Goal: Communication & Community: Answer question/provide support

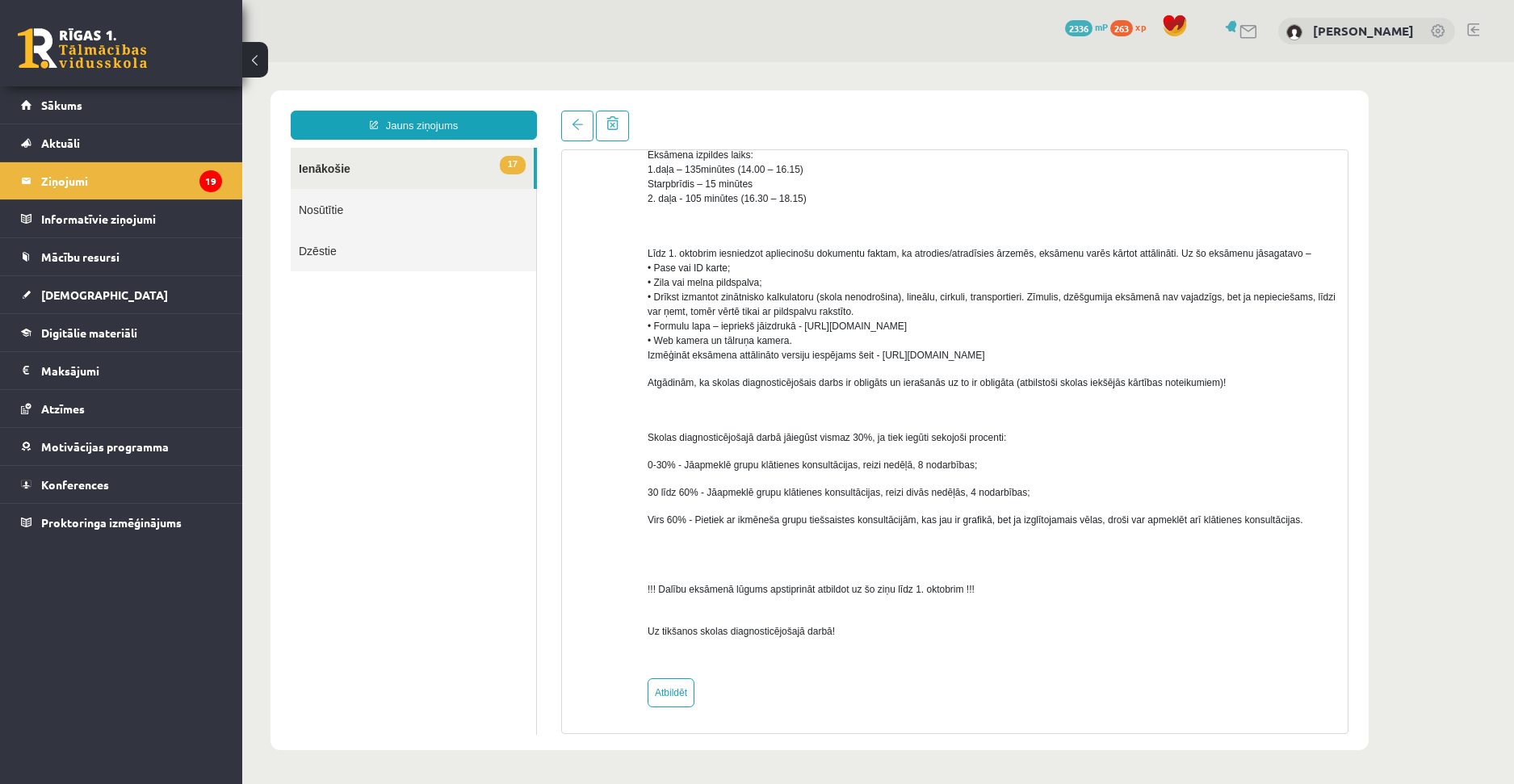
scroll to position [667, 0]
click at [659, 690] on link "Atbildēt" at bounding box center [671, 691] width 47 height 29
type input "**********"
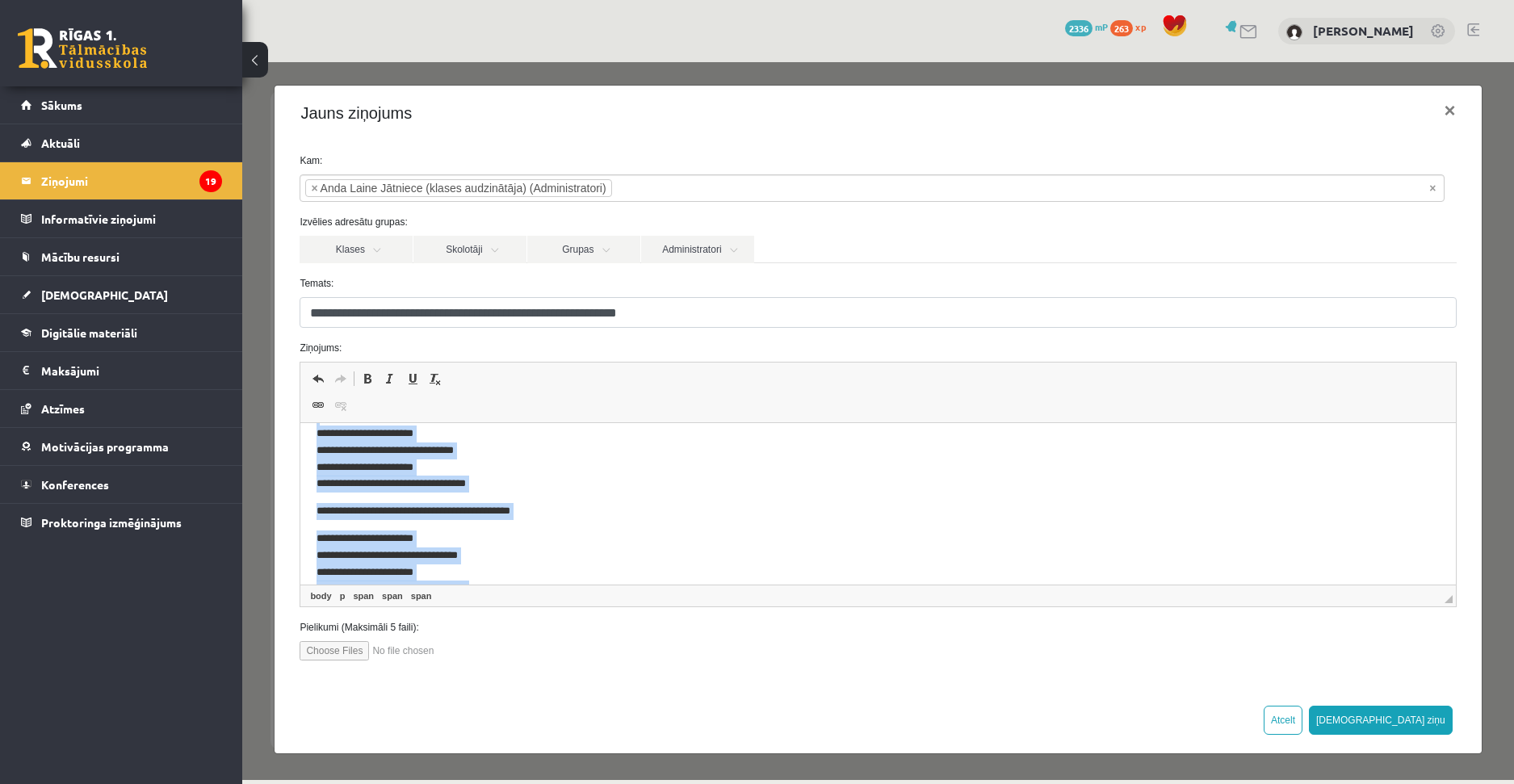
scroll to position [0, 0]
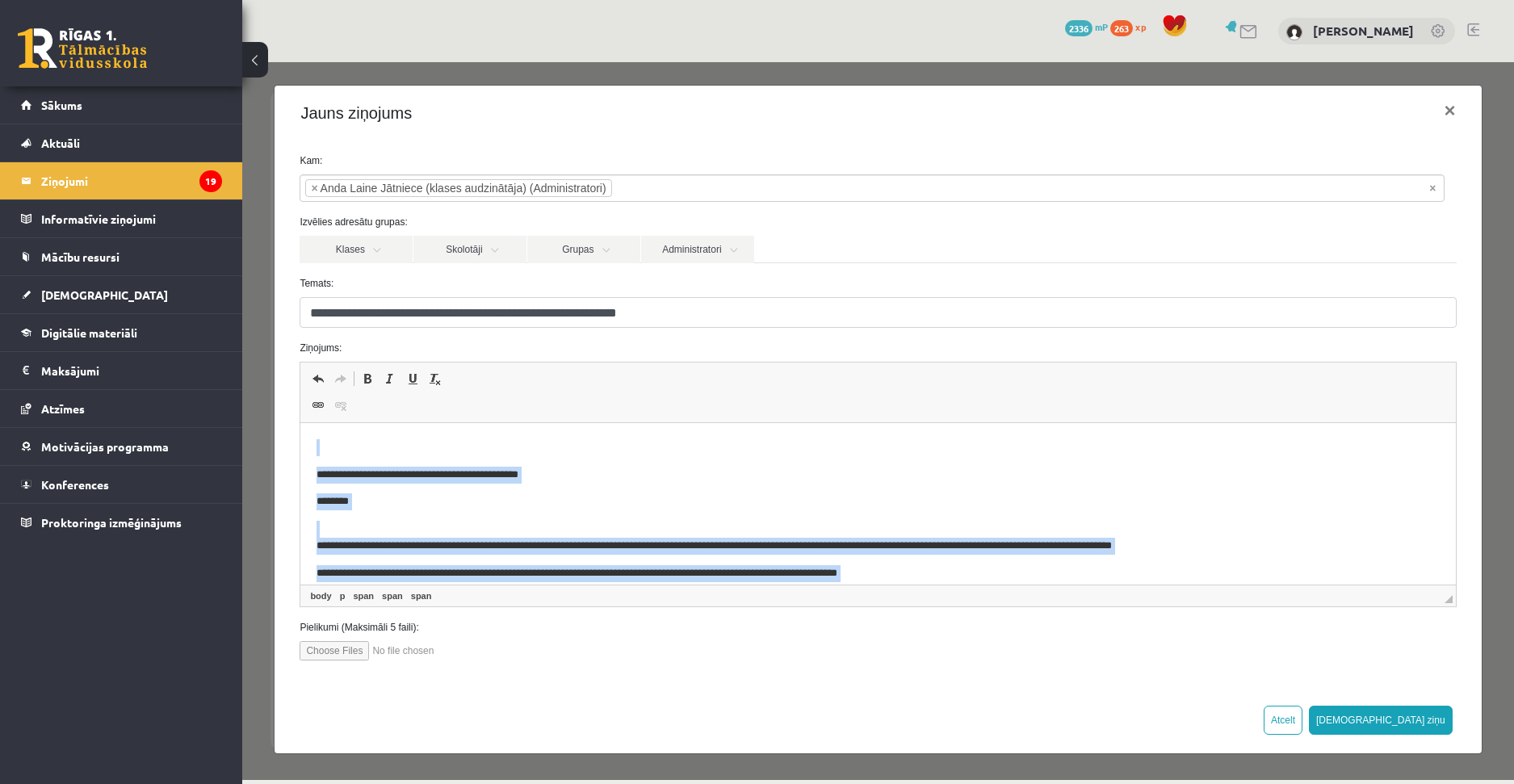
drag, startPoint x: 569, startPoint y: 569, endPoint x: 412, endPoint y: 764, distance: 250.3
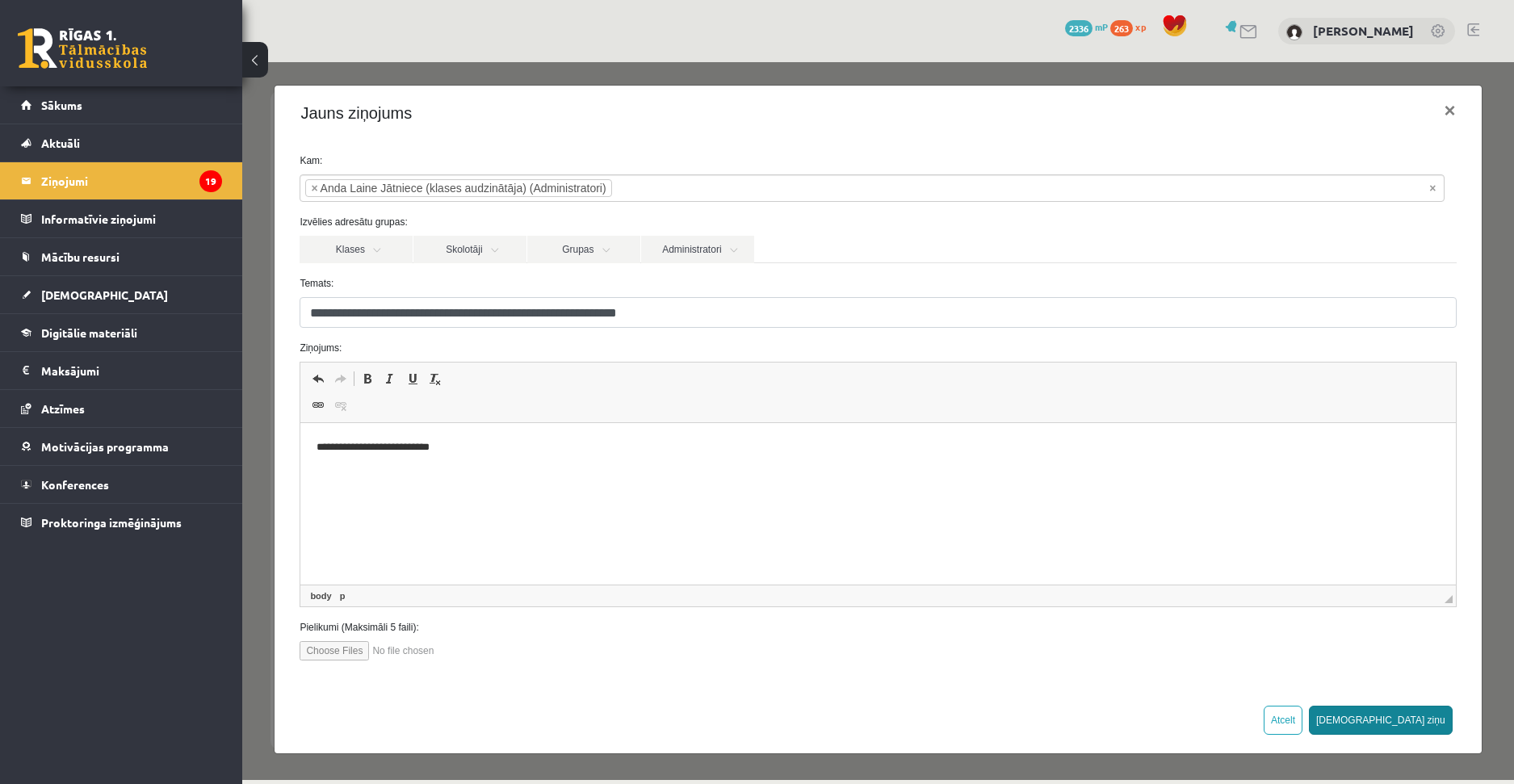
click at [1433, 715] on button "[DEMOGRAPHIC_DATA] ziņu" at bounding box center [1381, 720] width 143 height 29
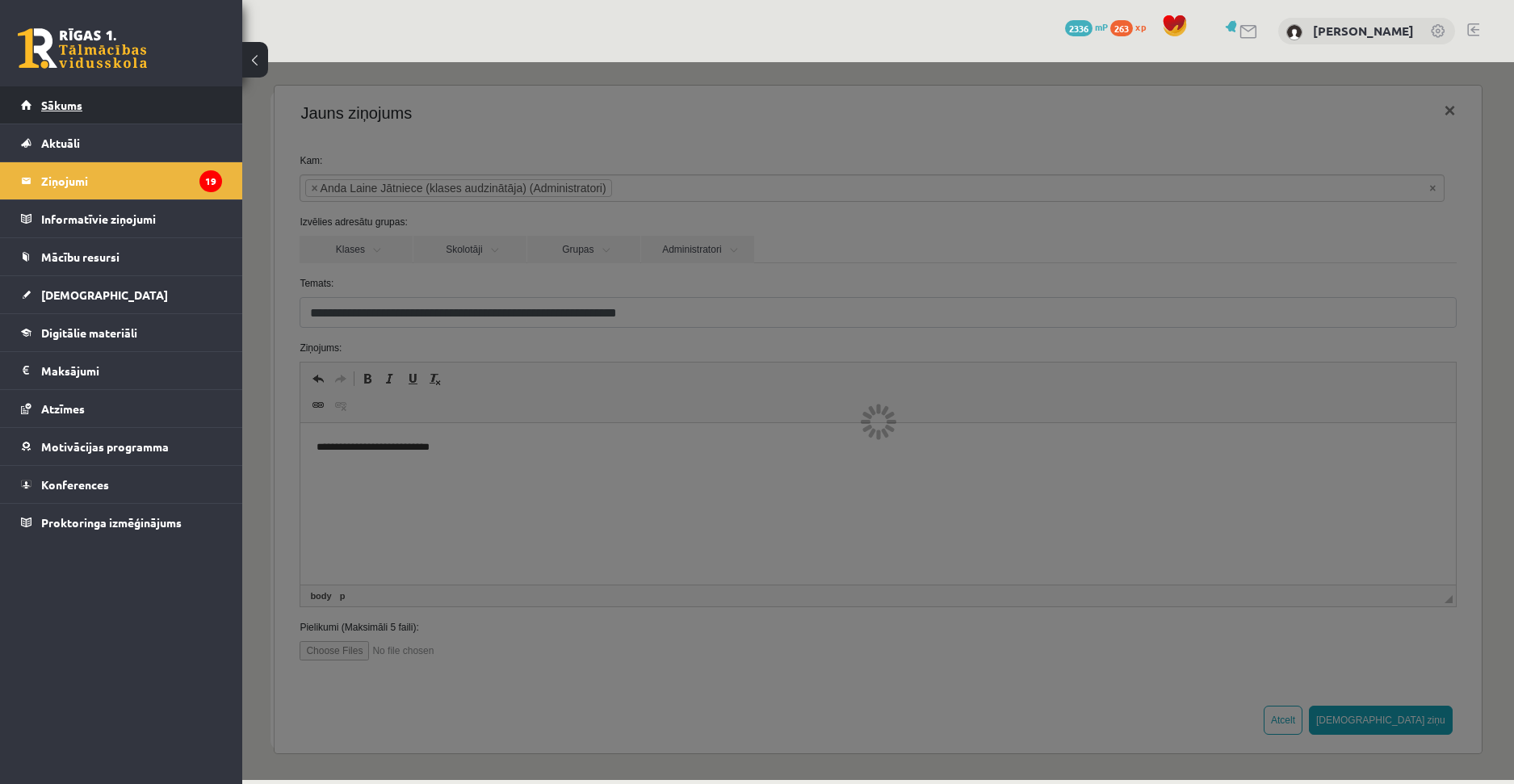
click at [77, 94] on link "Sākums" at bounding box center [122, 105] width 201 height 37
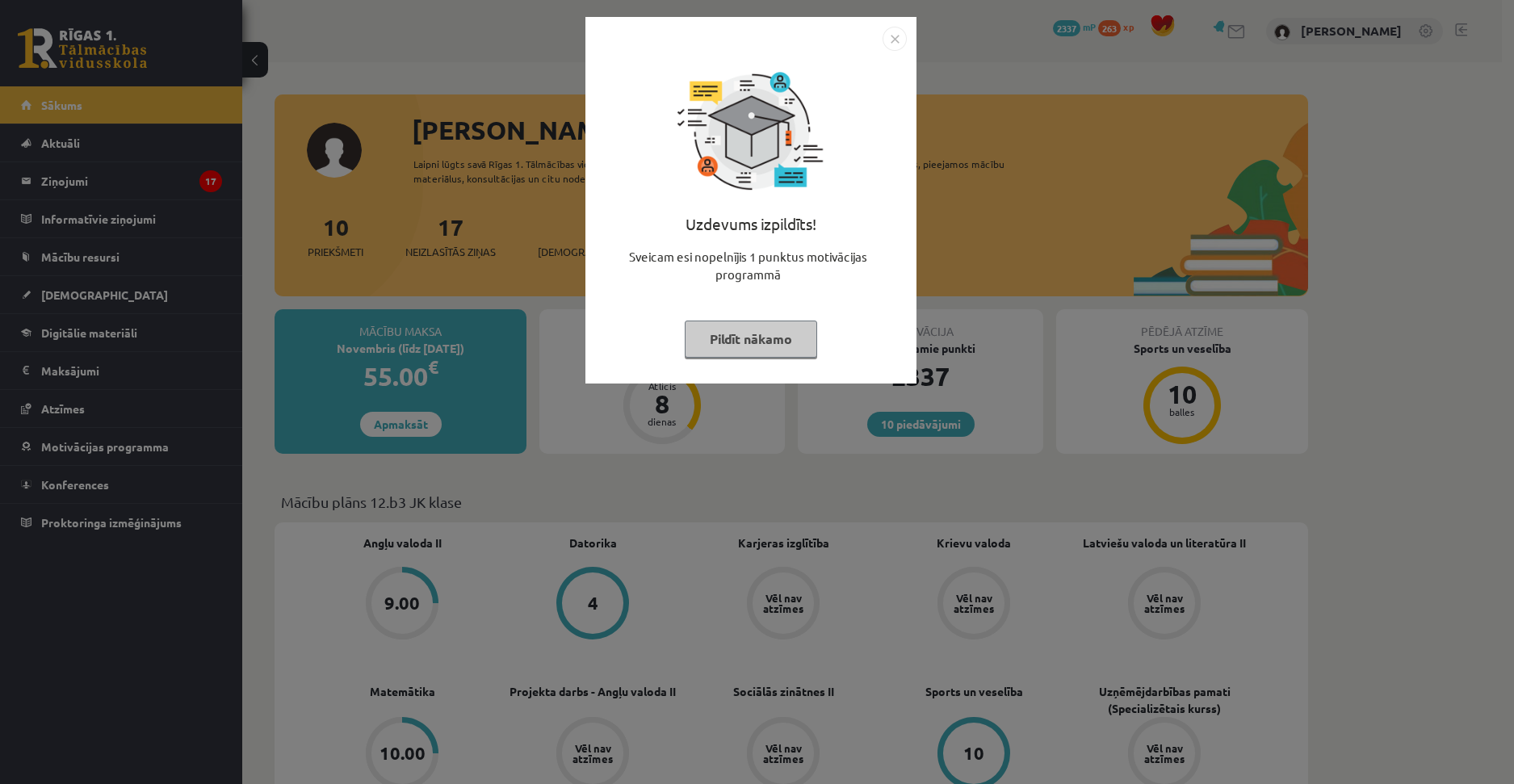
click at [892, 46] on img "Close" at bounding box center [895, 39] width 24 height 24
